Goal: Find specific page/section: Find specific page/section

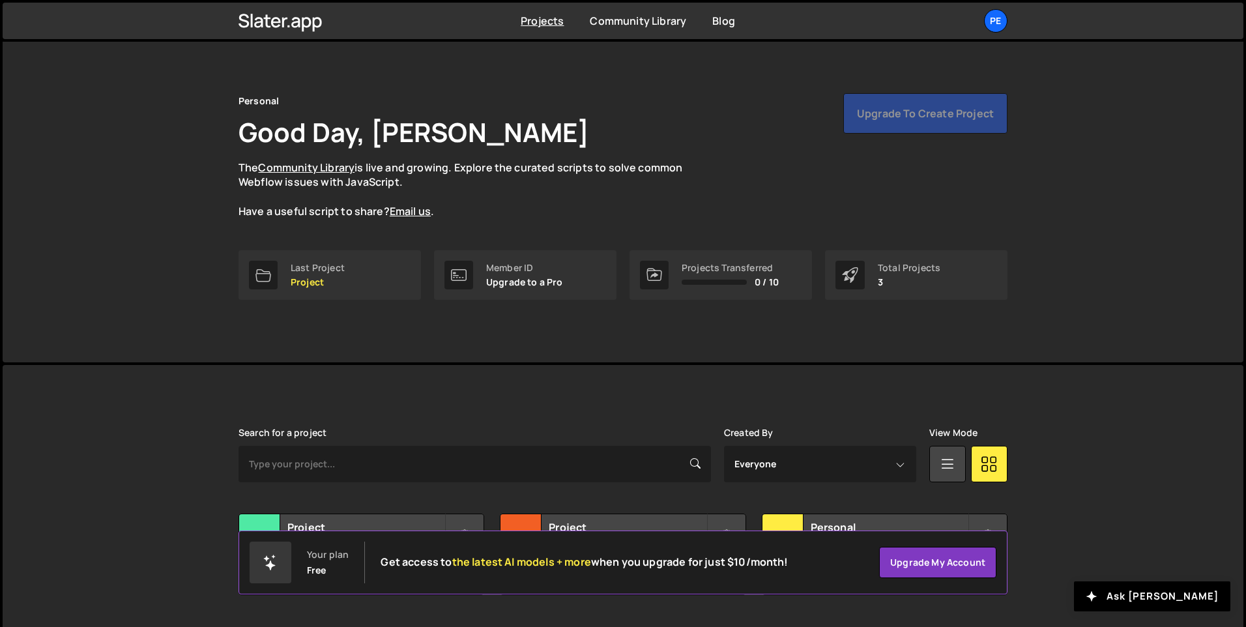
scroll to position [44, 0]
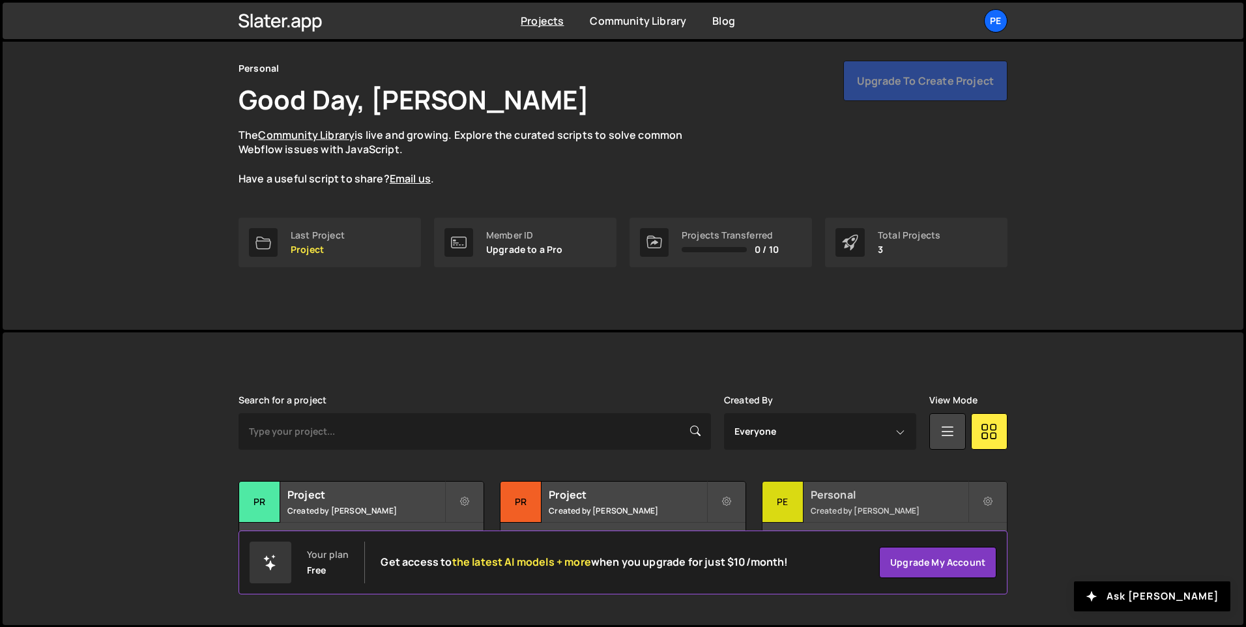
click at [783, 496] on div "Pe" at bounding box center [782, 501] width 41 height 41
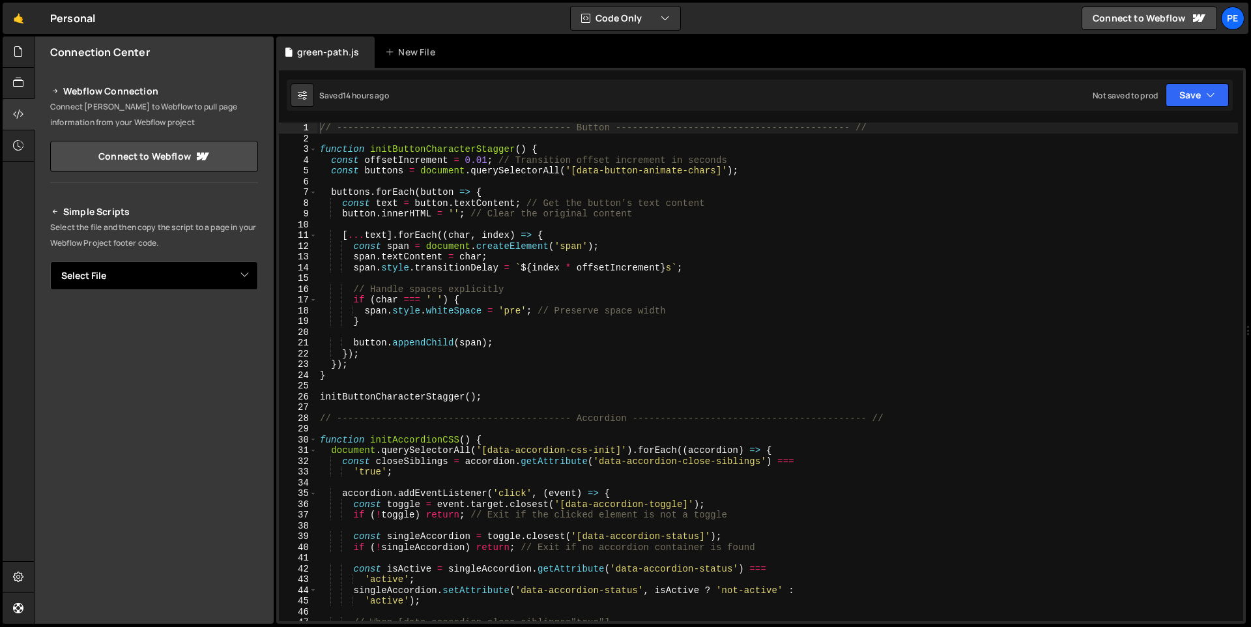
click at [253, 281] on select "Select File green-path.js index.js" at bounding box center [154, 275] width 208 height 29
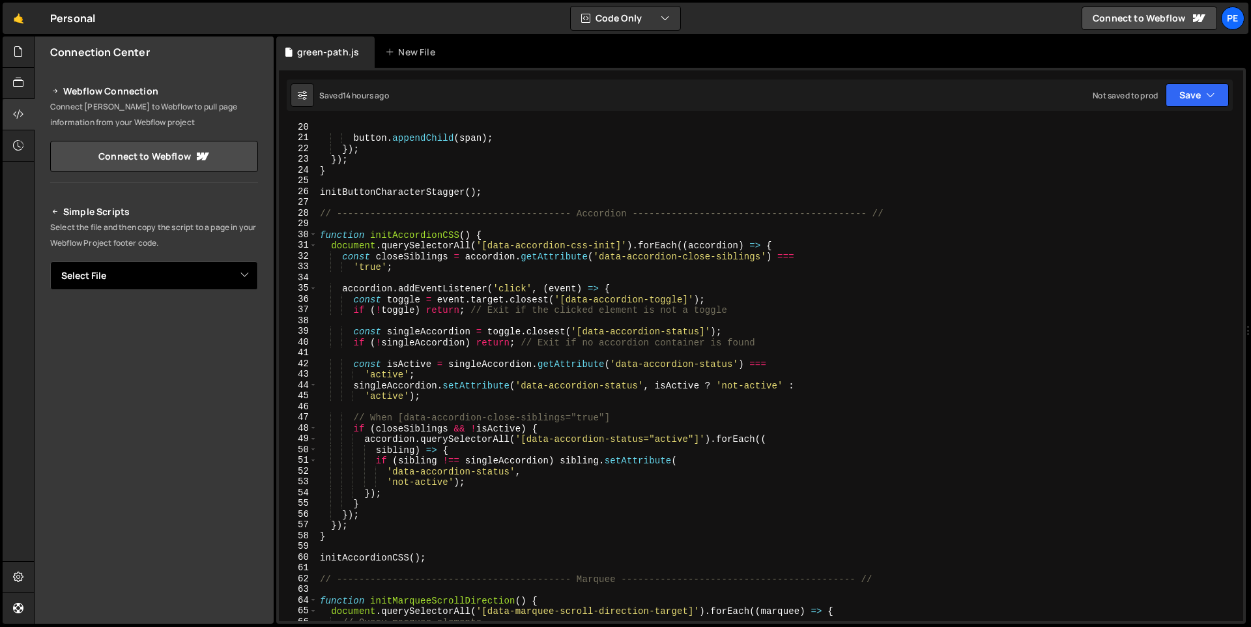
scroll to position [136, 0]
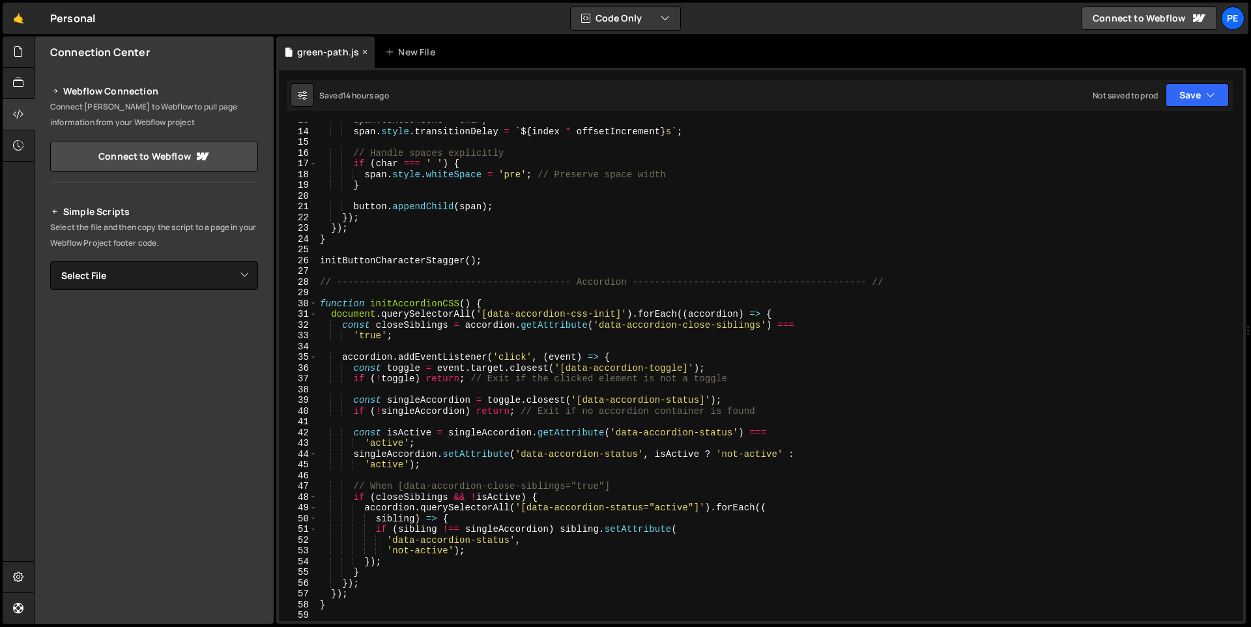
click at [316, 59] on div "green-path.js" at bounding box center [325, 51] width 98 height 31
